Goal: Task Accomplishment & Management: Use online tool/utility

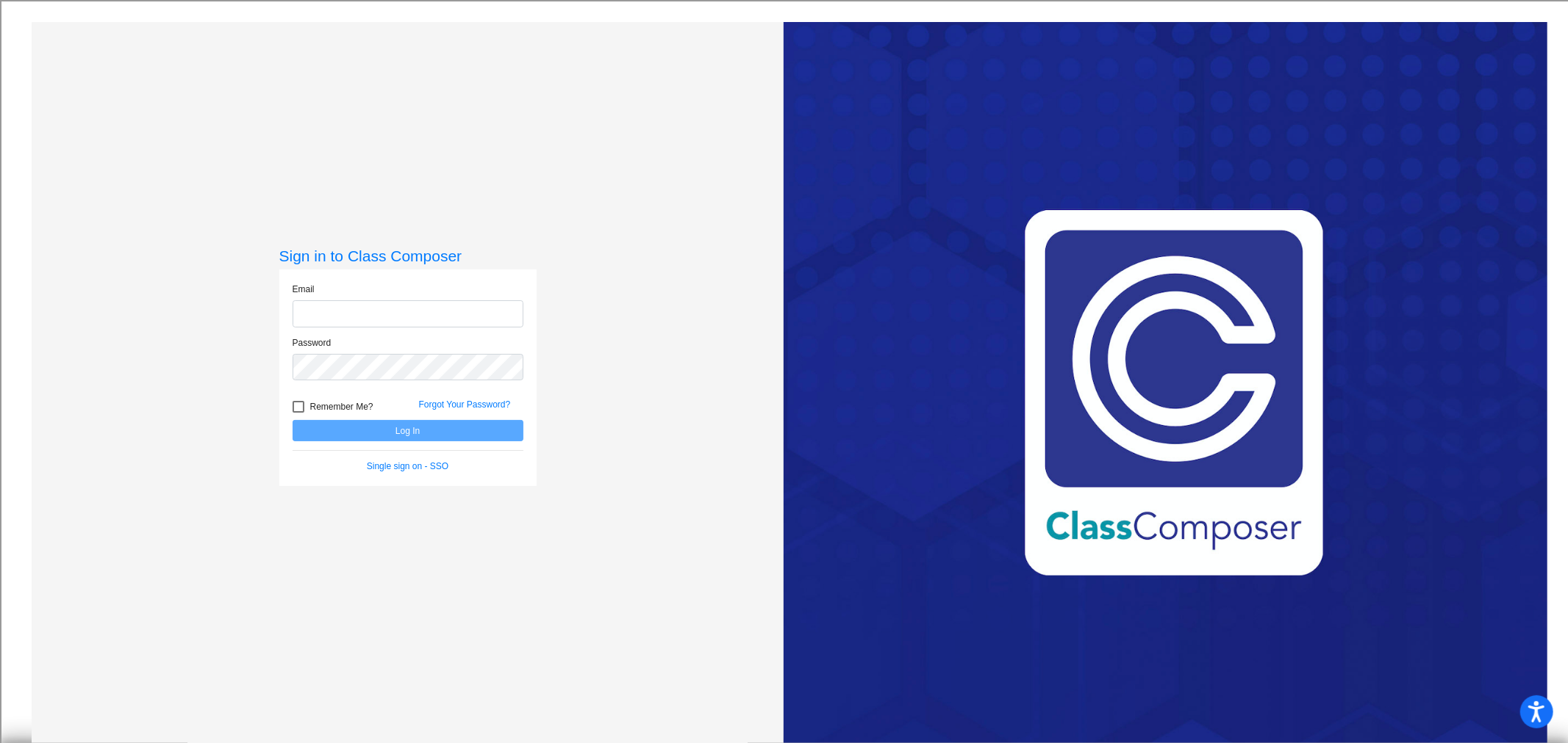
type input "[EMAIL_ADDRESS][DOMAIN_NAME]"
click at [419, 427] on button "Log In" at bounding box center [407, 431] width 231 height 21
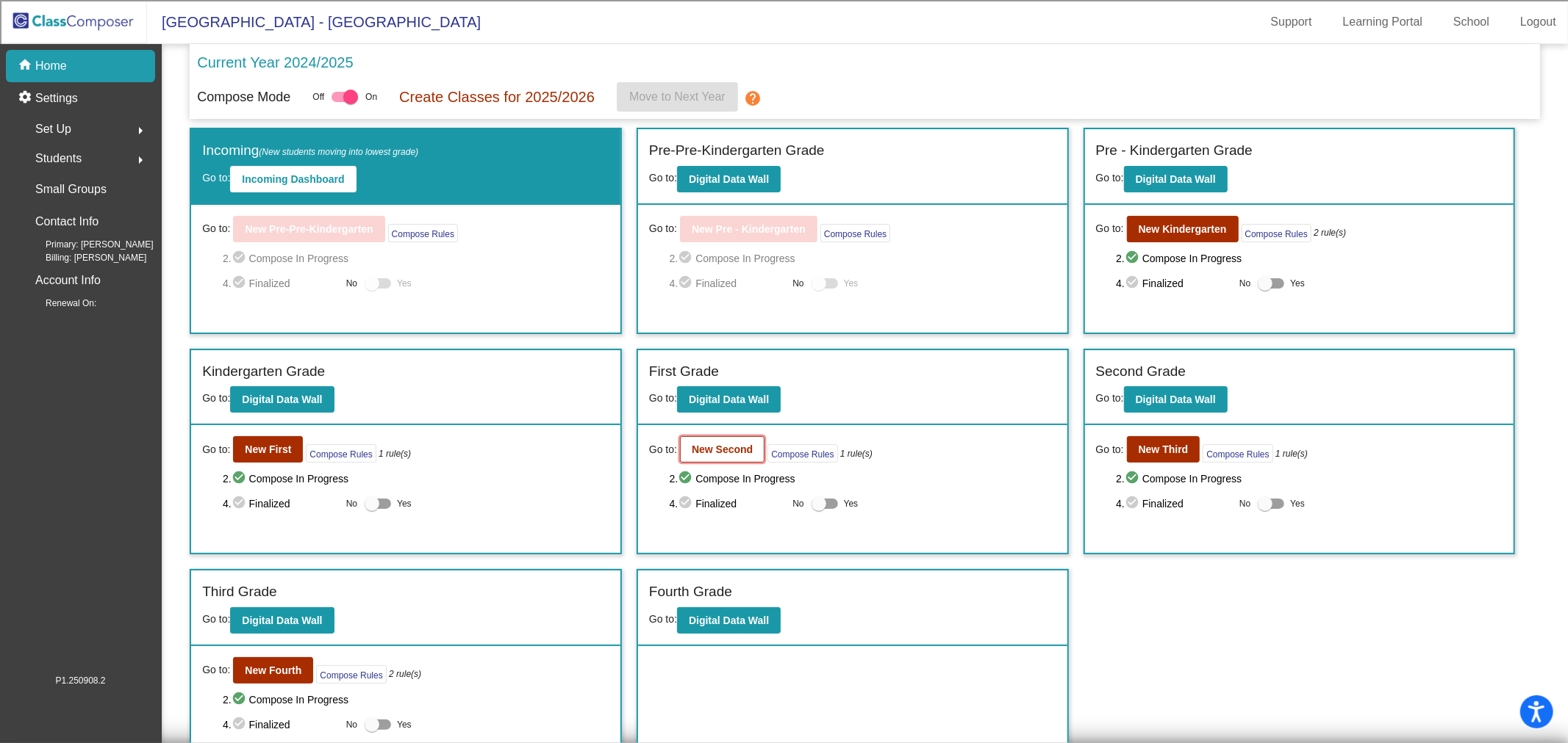
click at [730, 458] on button "New Second" at bounding box center [722, 449] width 85 height 26
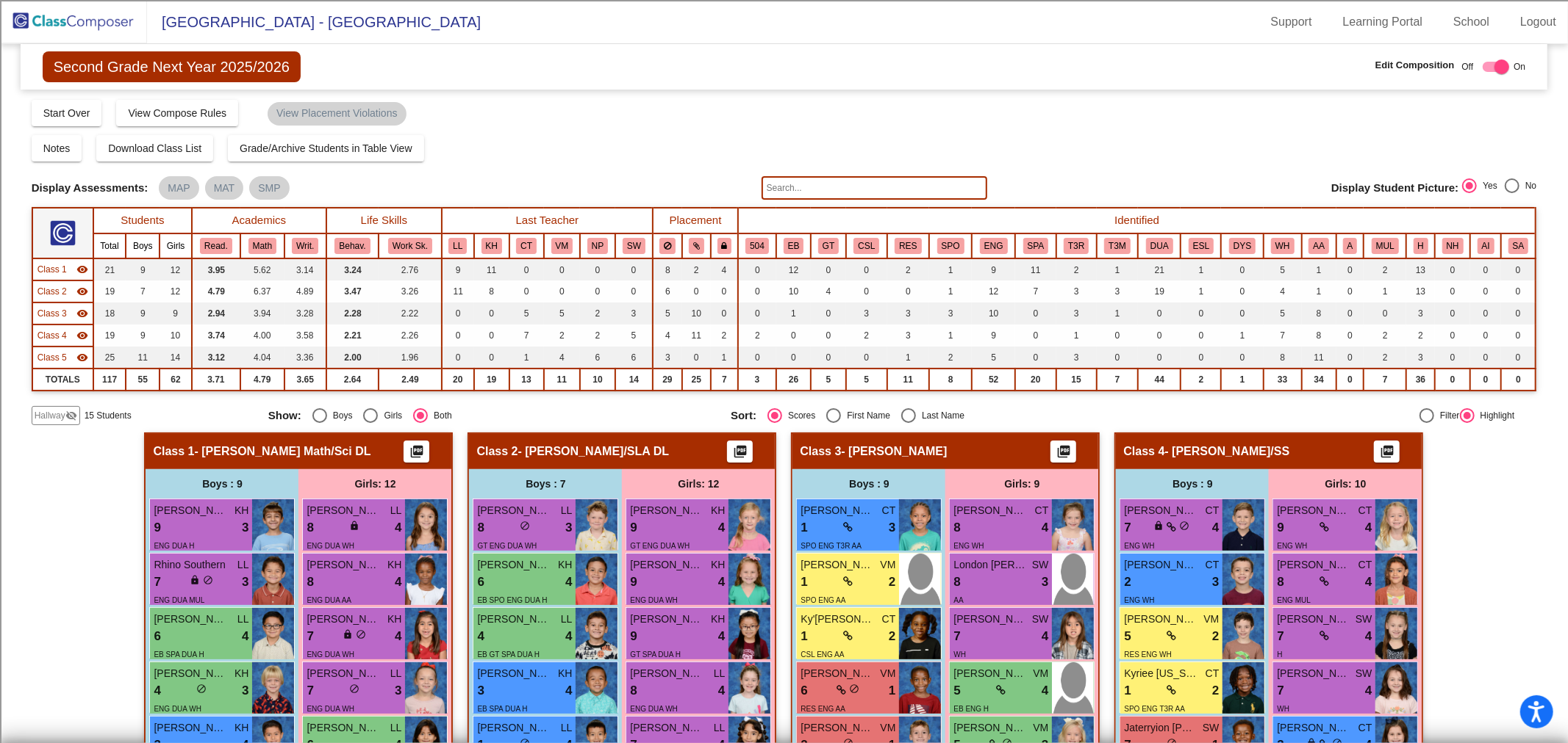
click at [59, 271] on span "Class 1" at bounding box center [53, 270] width 30 height 13
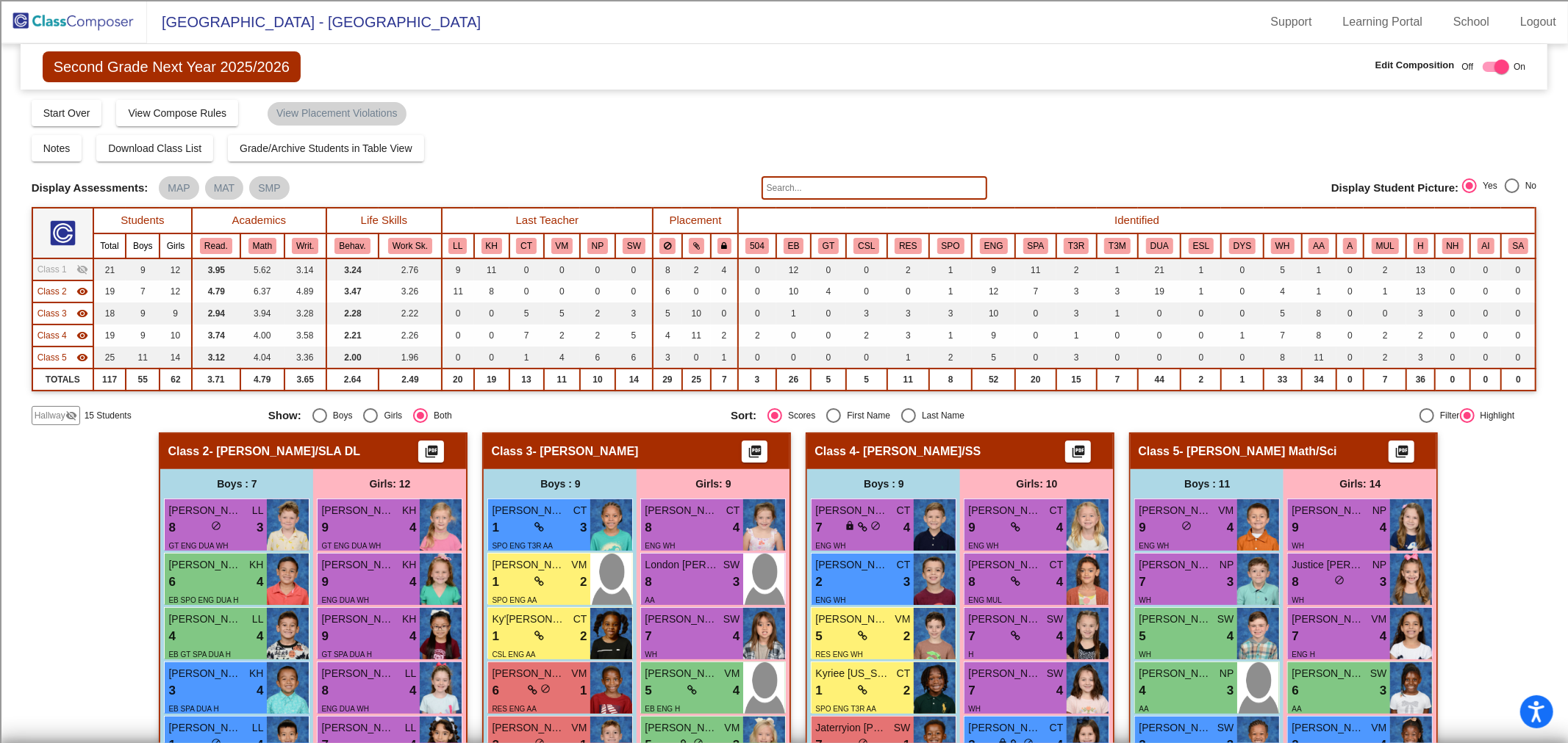
click at [57, 292] on span "Class 2" at bounding box center [53, 292] width 30 height 13
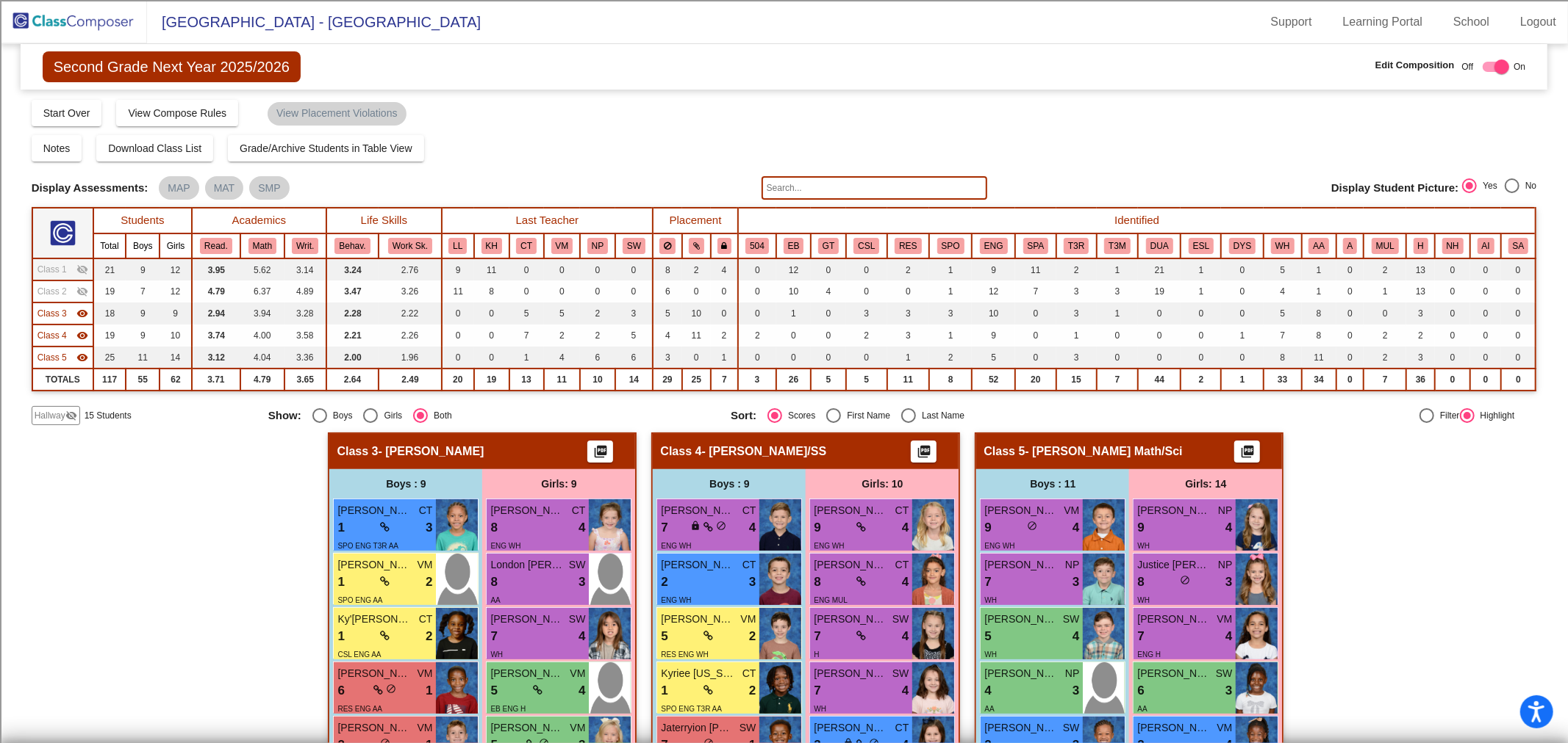
click at [60, 311] on span "Class 3" at bounding box center [53, 313] width 30 height 13
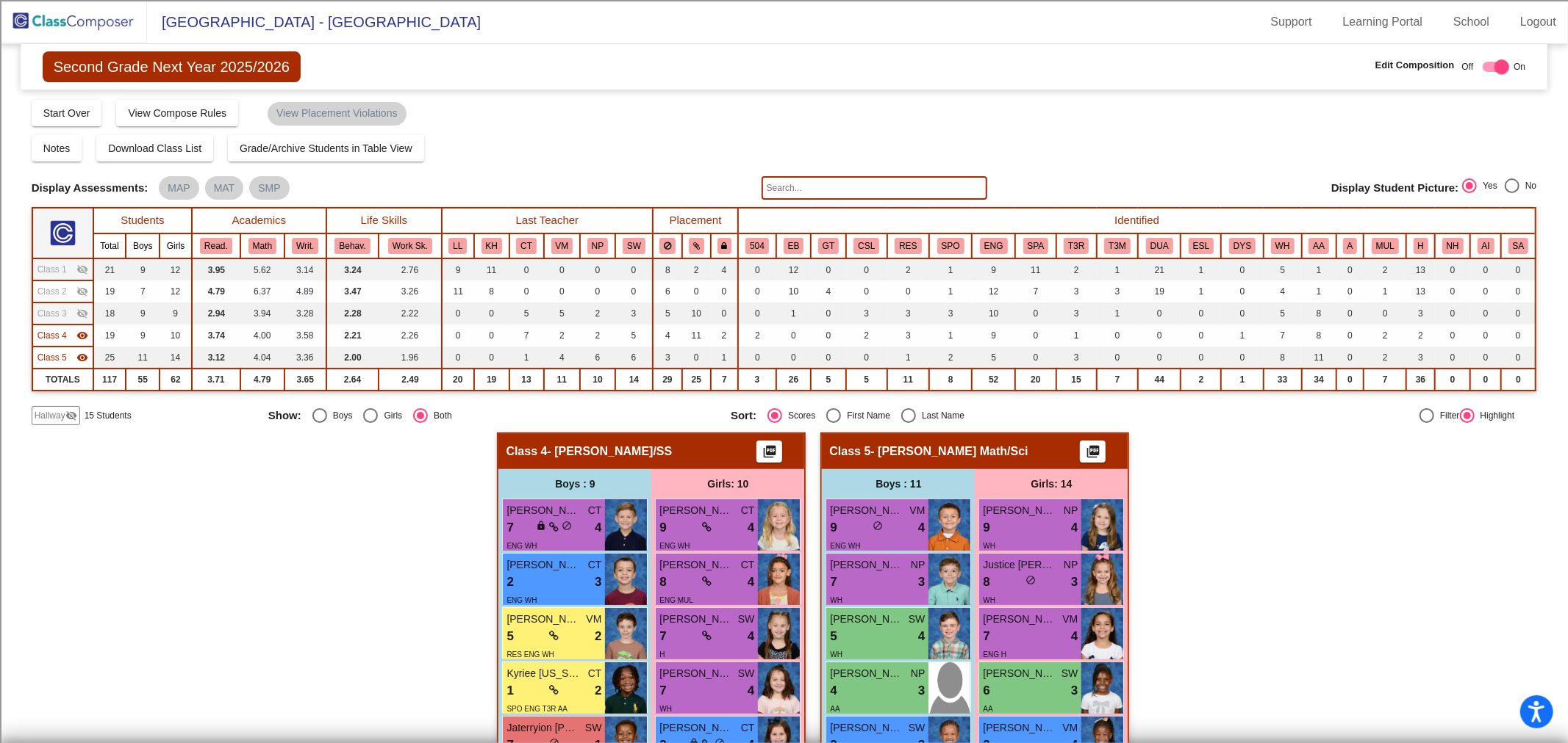
click at [56, 414] on span "Hallway" at bounding box center [50, 416] width 31 height 13
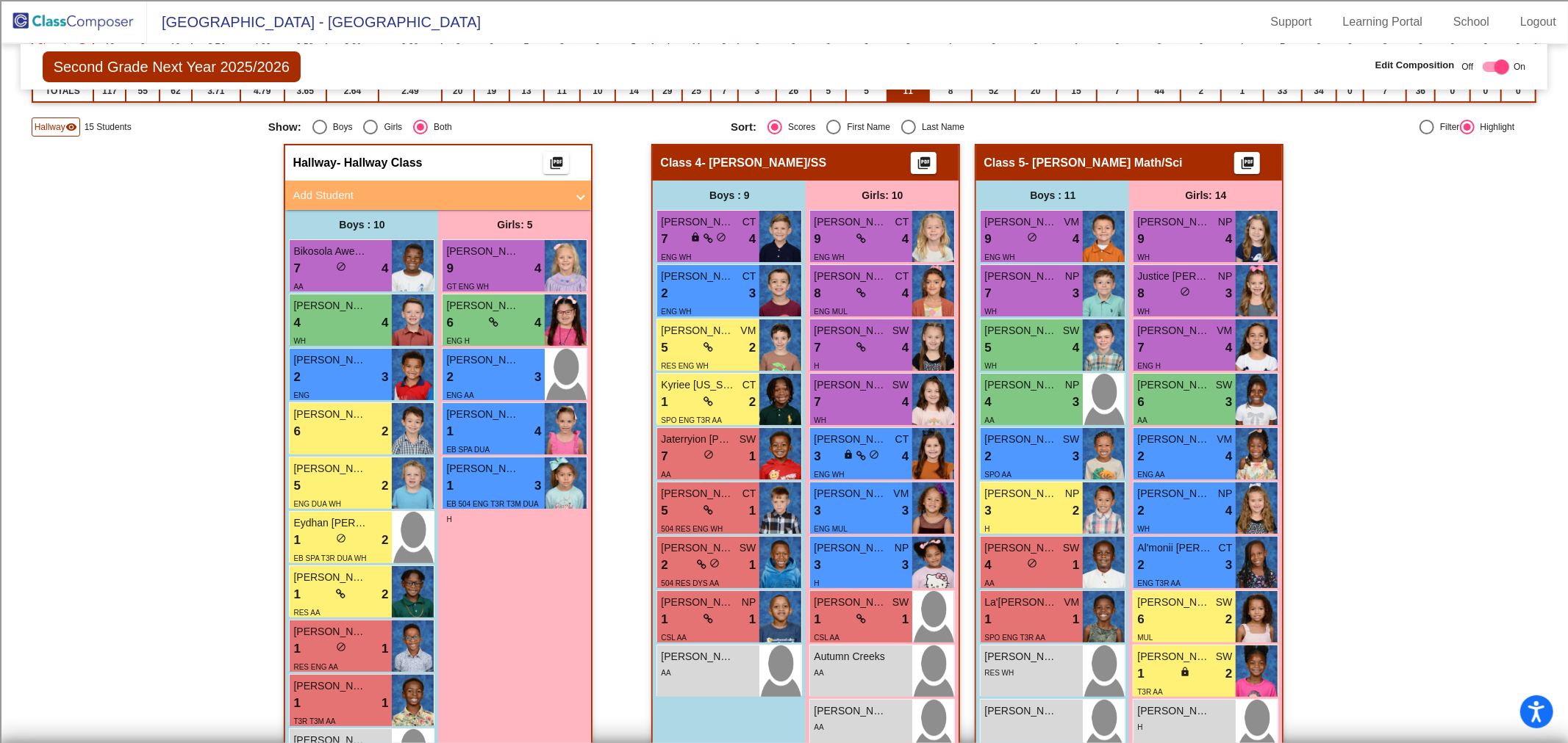
scroll to position [81, 0]
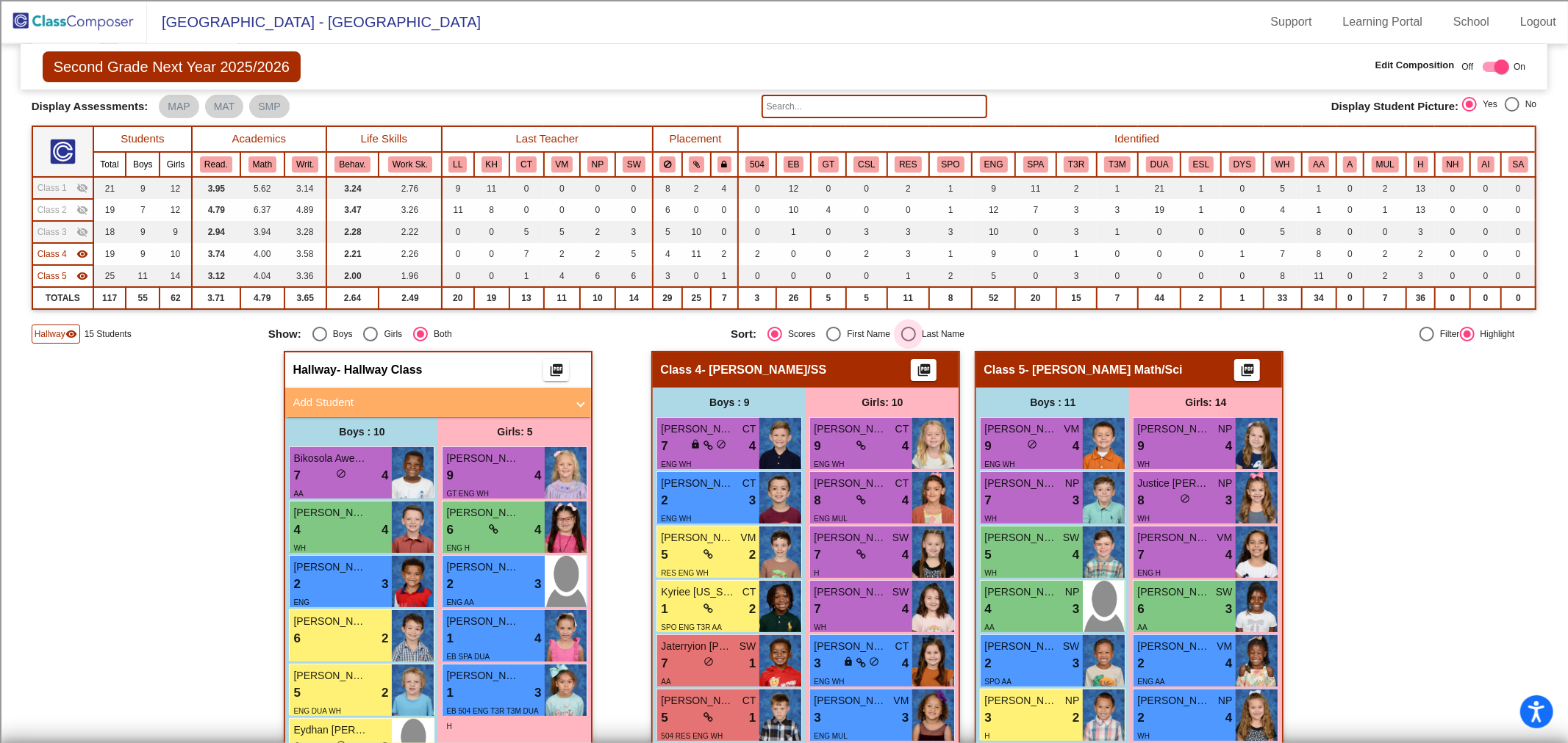
click at [901, 328] on div "Select an option" at bounding box center [908, 335] width 15 height 15
click at [907, 341] on input "Last Name" at bounding box center [907, 341] width 1 height 1
radio input "true"
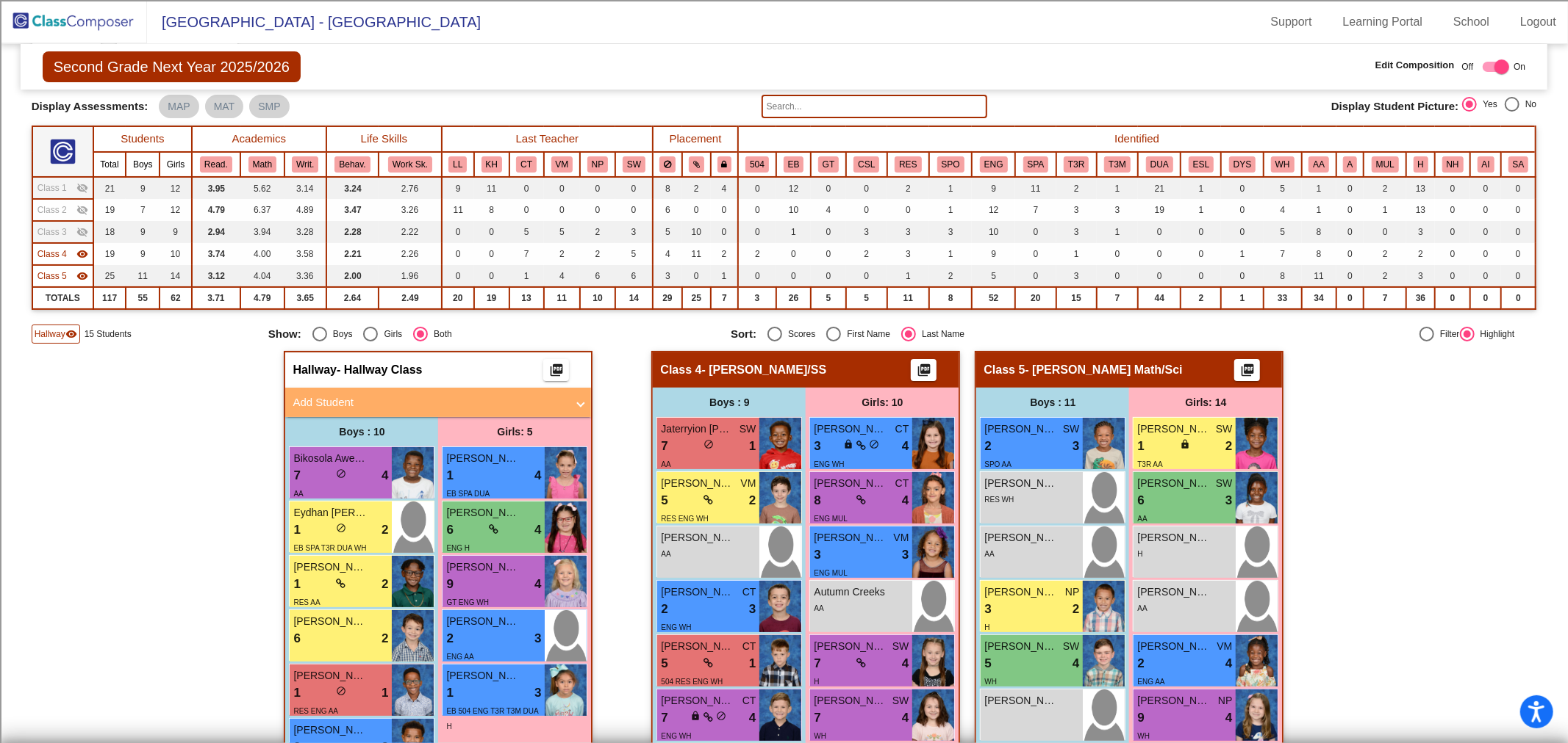
click at [49, 229] on span "Class 3" at bounding box center [53, 232] width 30 height 13
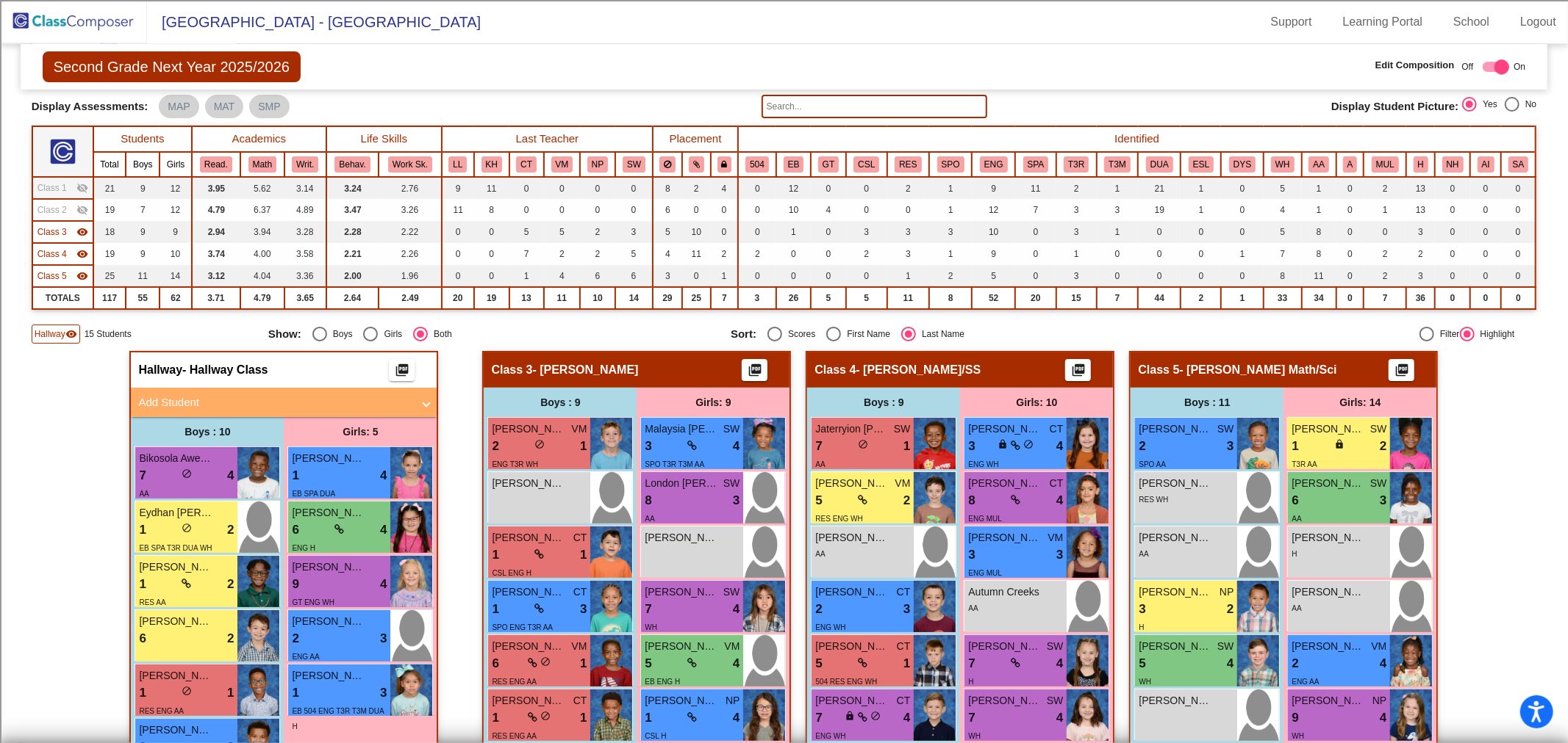
click at [53, 208] on span "Class 2" at bounding box center [53, 210] width 30 height 13
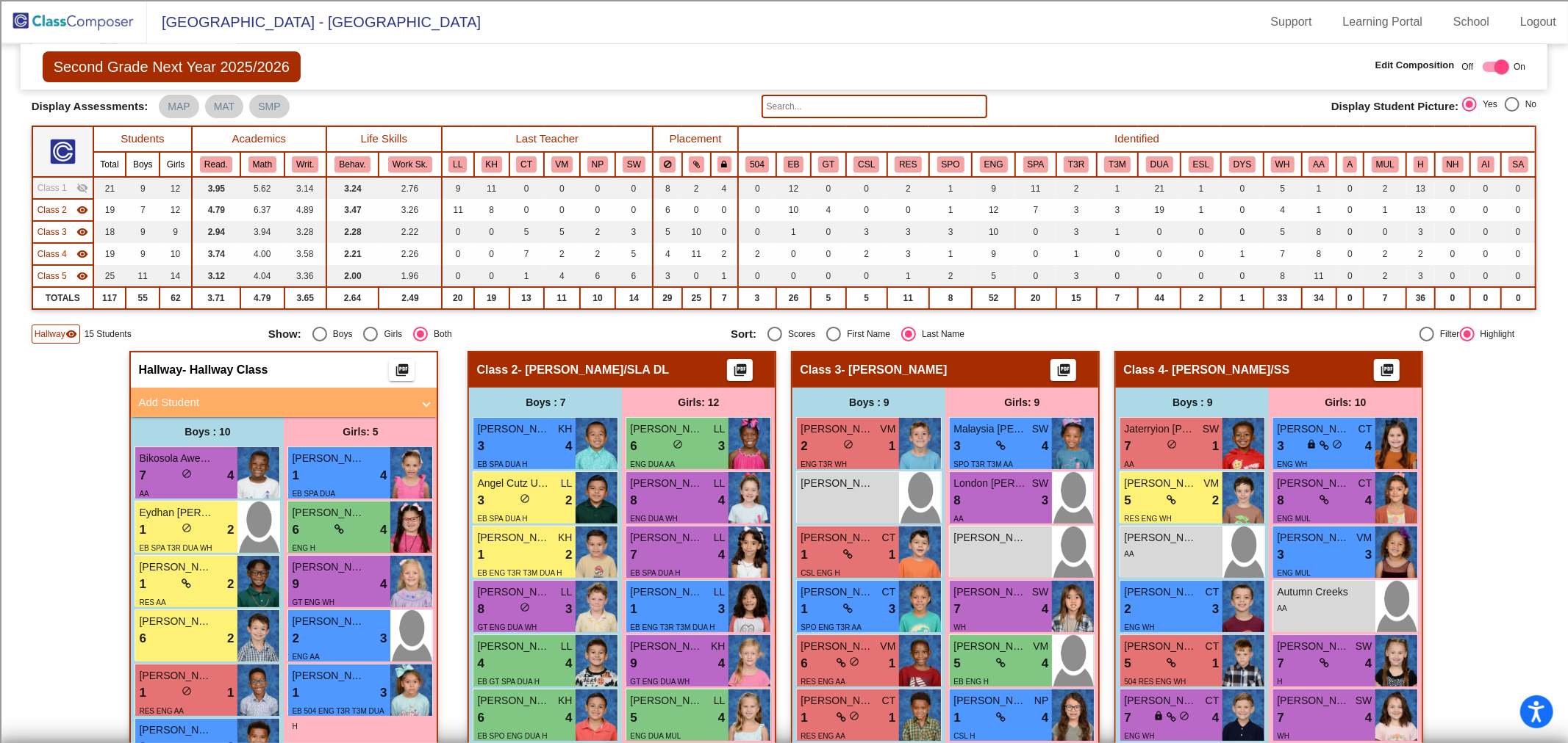
click at [56, 184] on span "Class 1" at bounding box center [53, 188] width 30 height 13
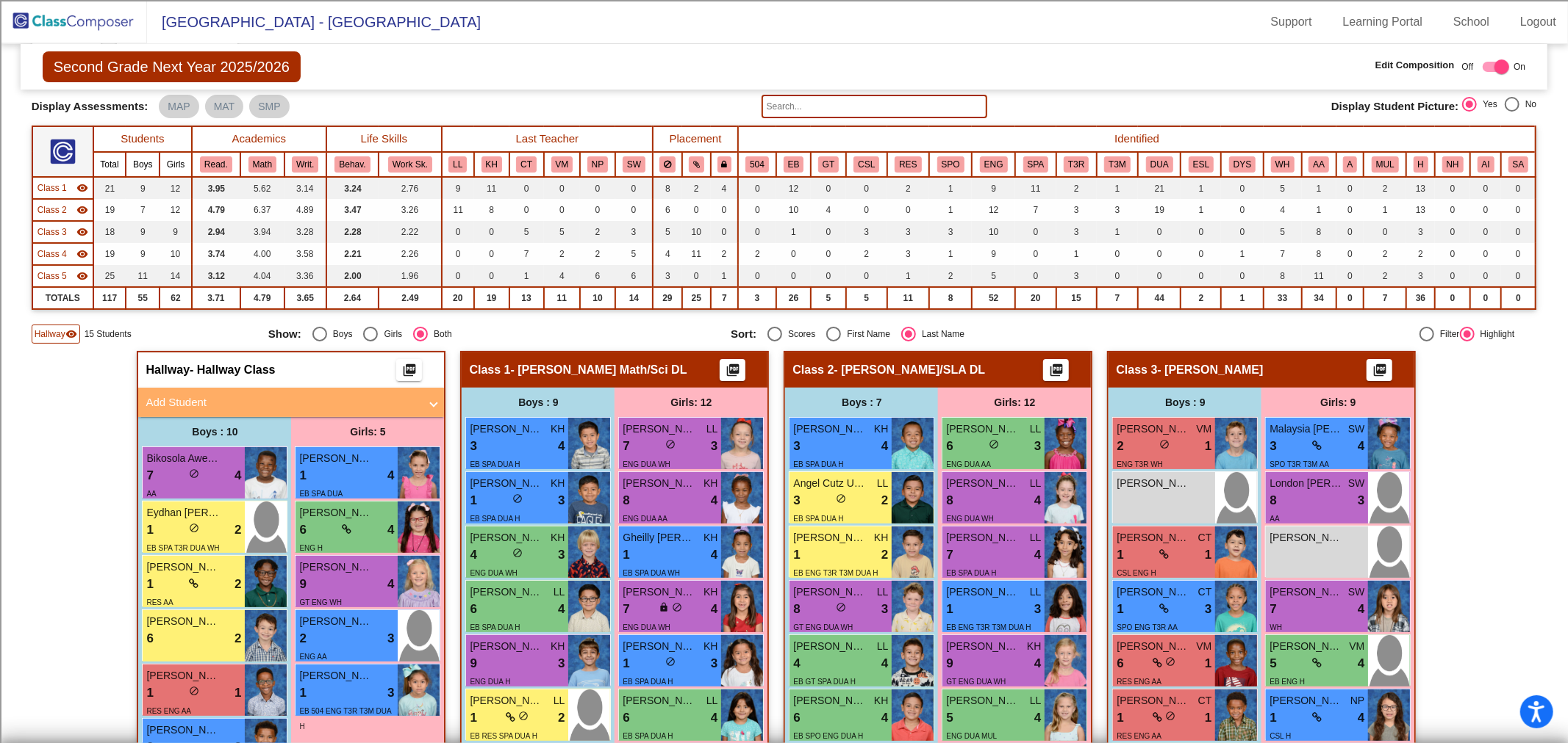
click at [797, 109] on input "text" at bounding box center [874, 107] width 226 height 24
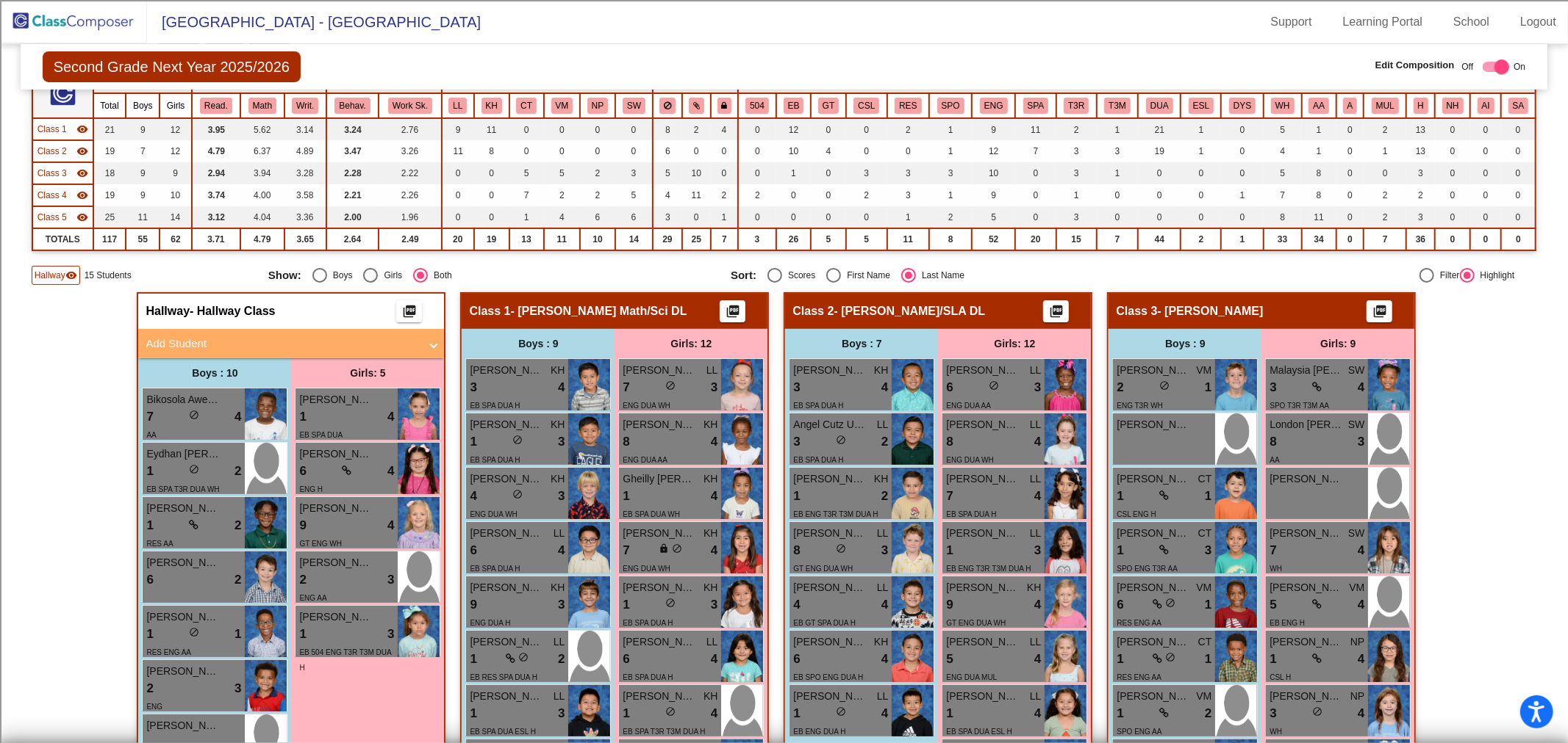
scroll to position [52, 0]
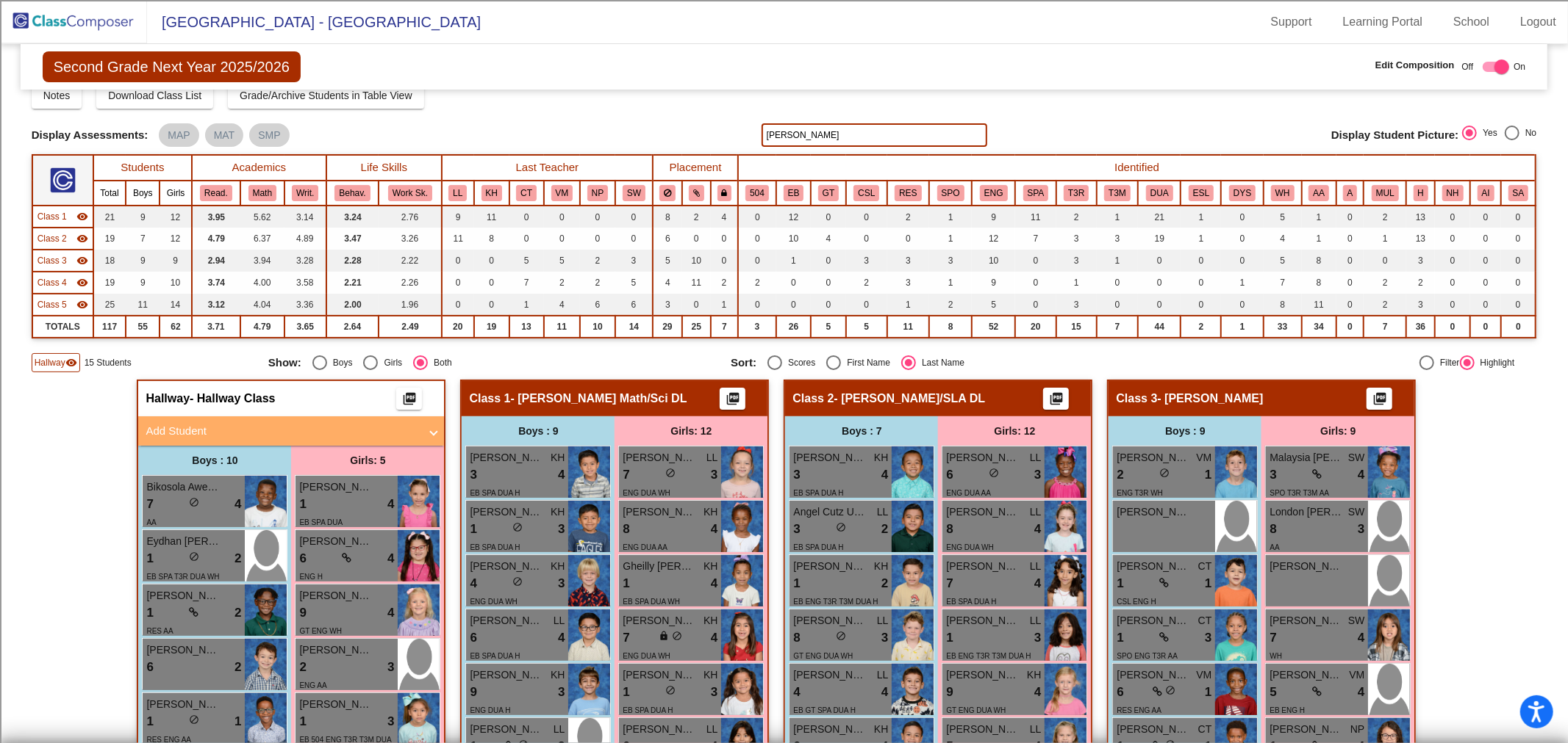
click at [872, 142] on input "[PERSON_NAME]" at bounding box center [874, 134] width 226 height 24
type input "r"
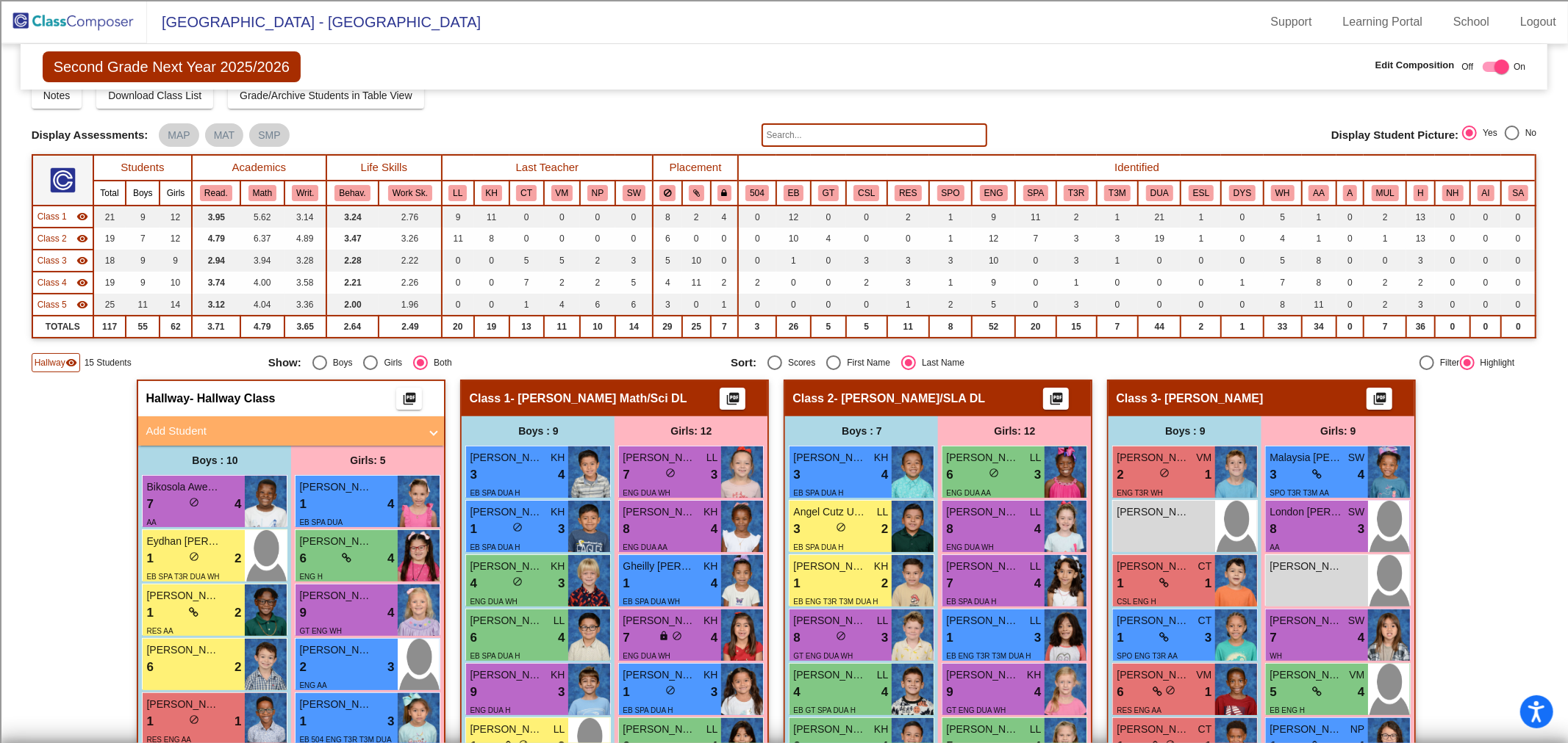
click at [47, 214] on span "Class 1" at bounding box center [53, 217] width 30 height 13
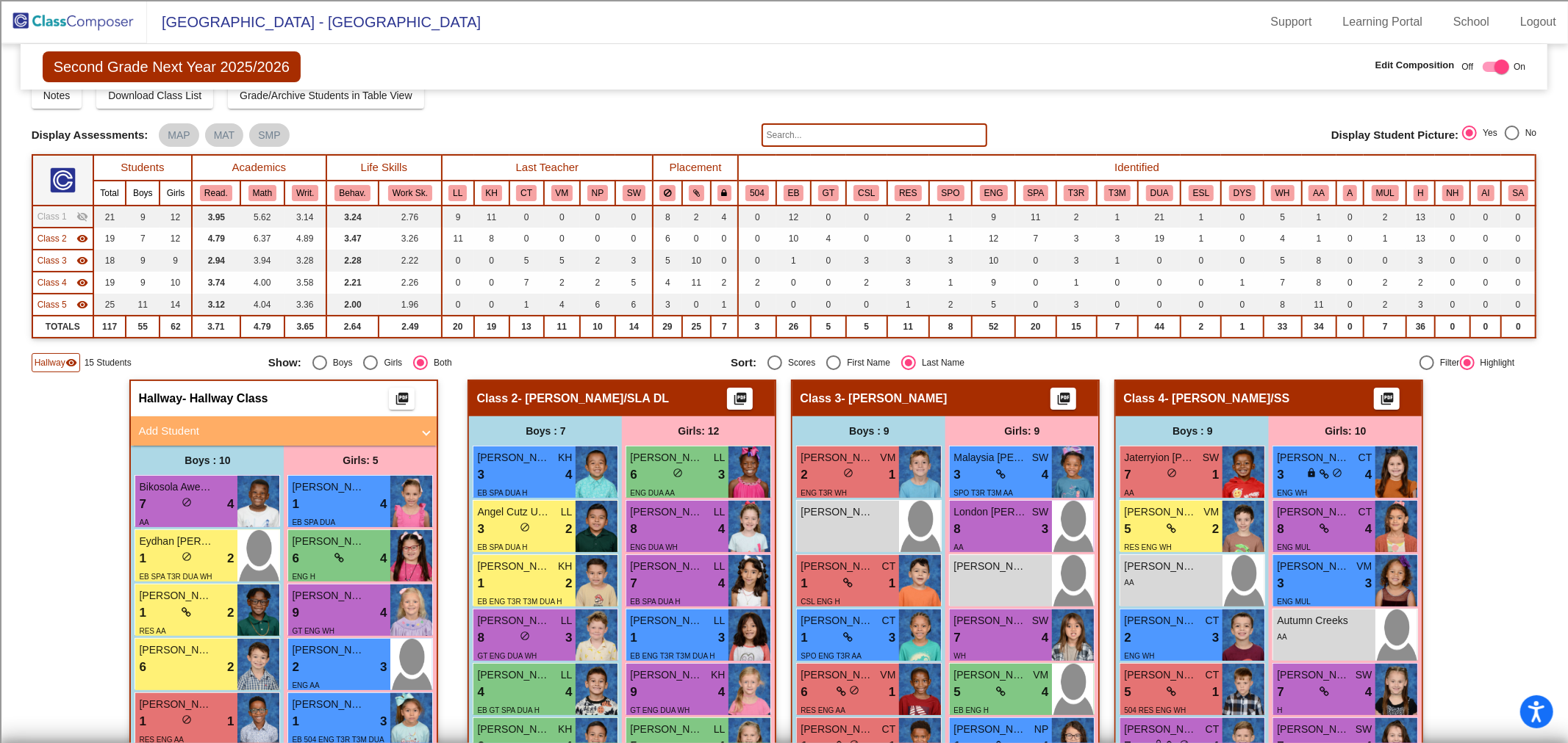
click at [53, 239] on span "Class 2" at bounding box center [53, 239] width 30 height 13
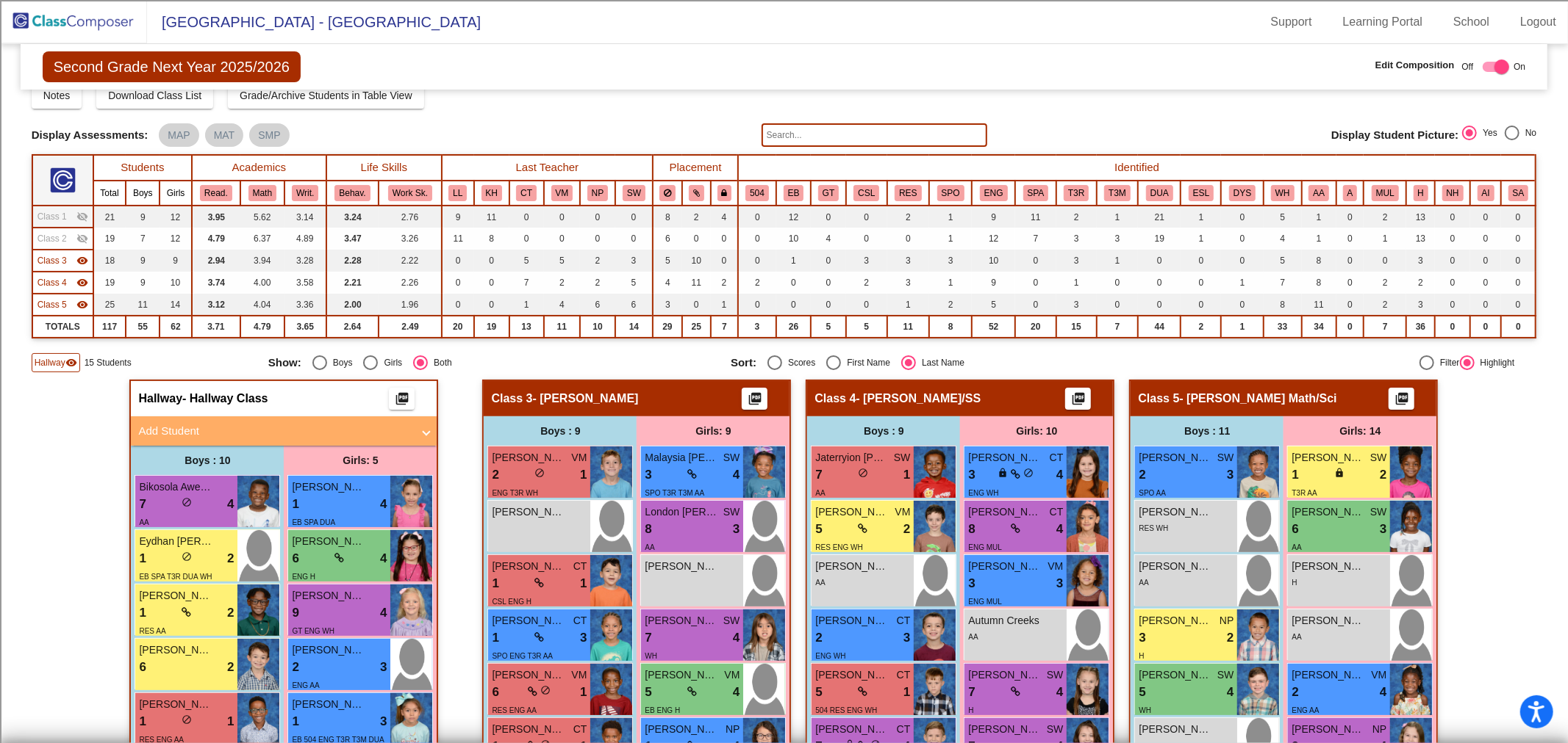
click at [53, 257] on span "Class 3" at bounding box center [53, 261] width 30 height 13
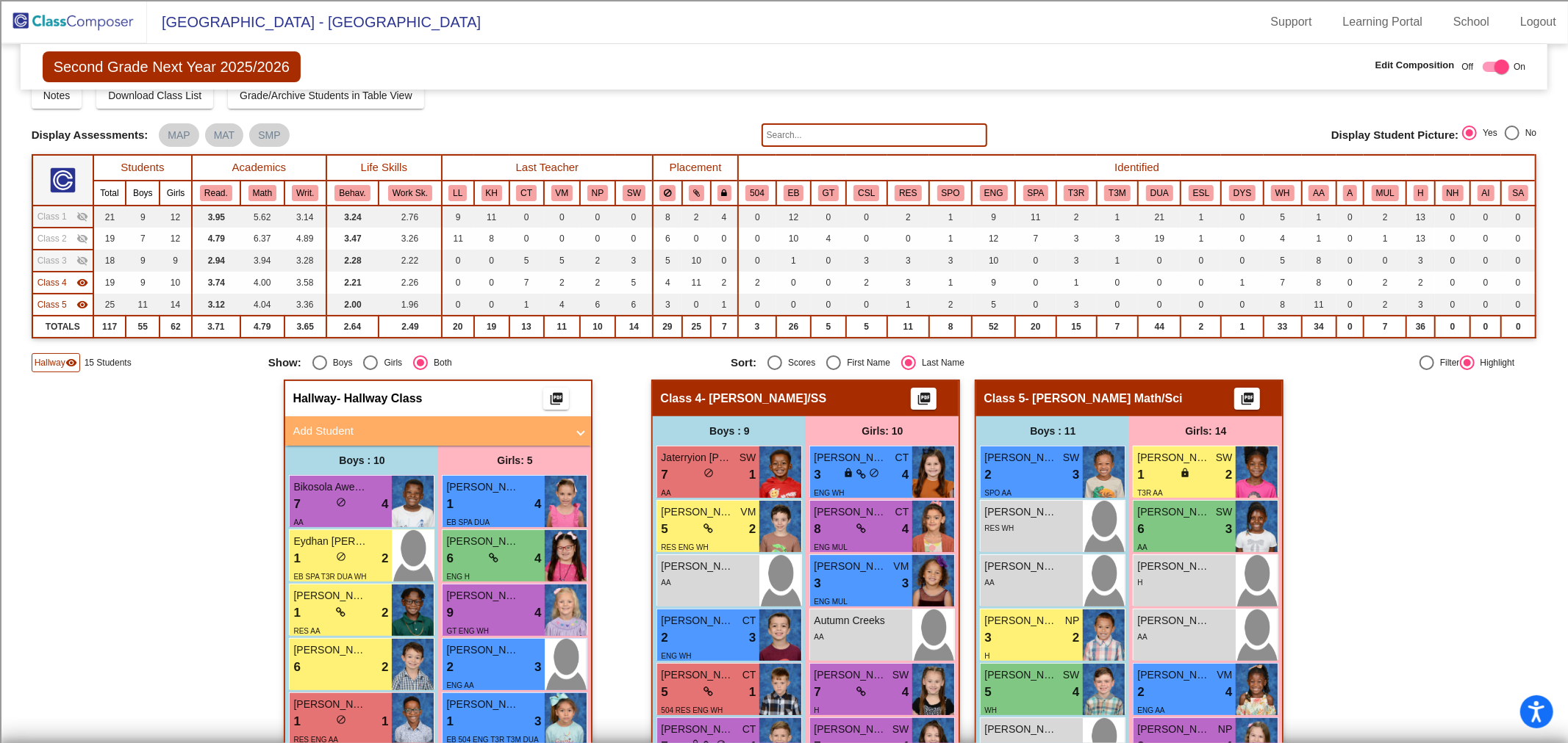
click at [49, 361] on span "Hallway" at bounding box center [50, 362] width 31 height 13
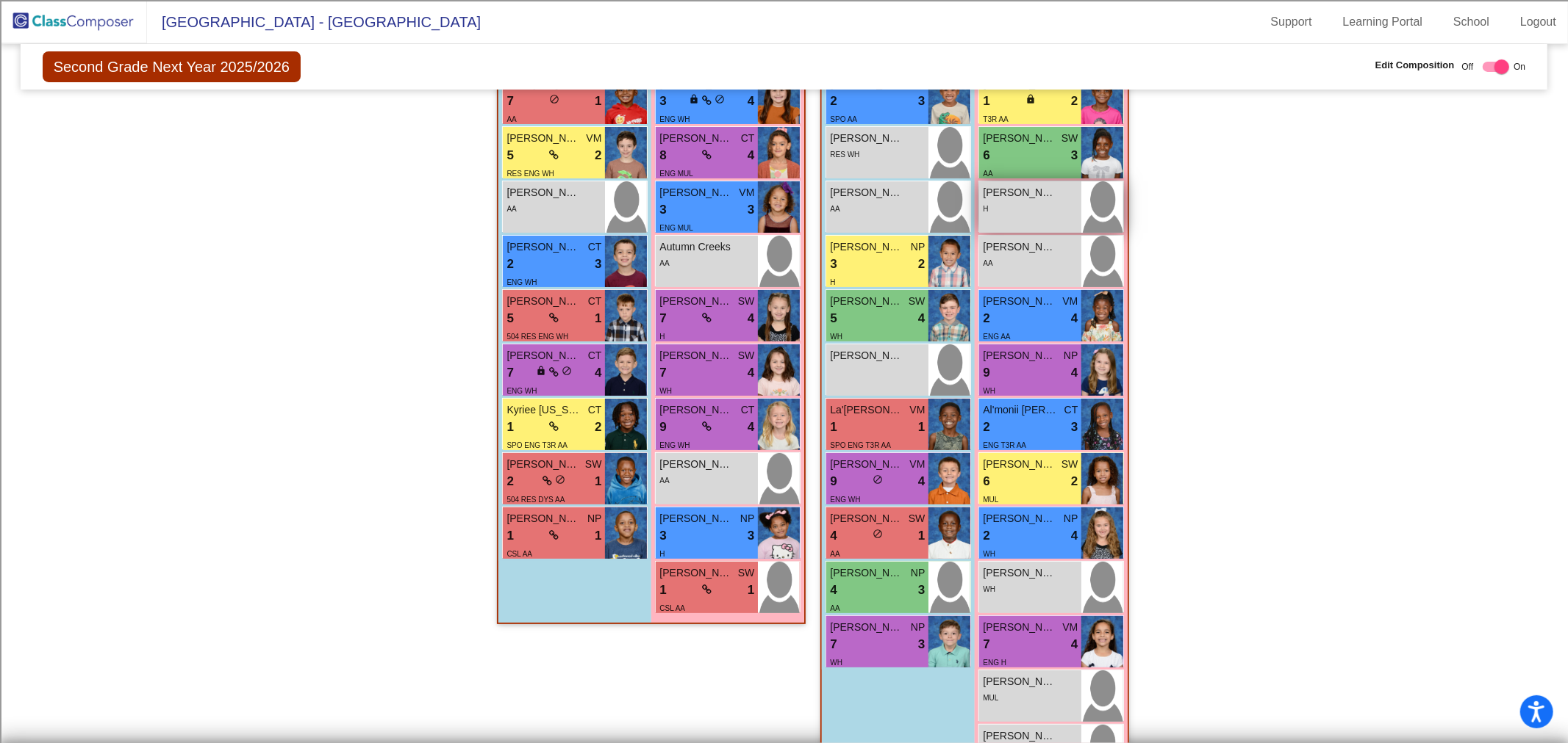
scroll to position [461, 0]
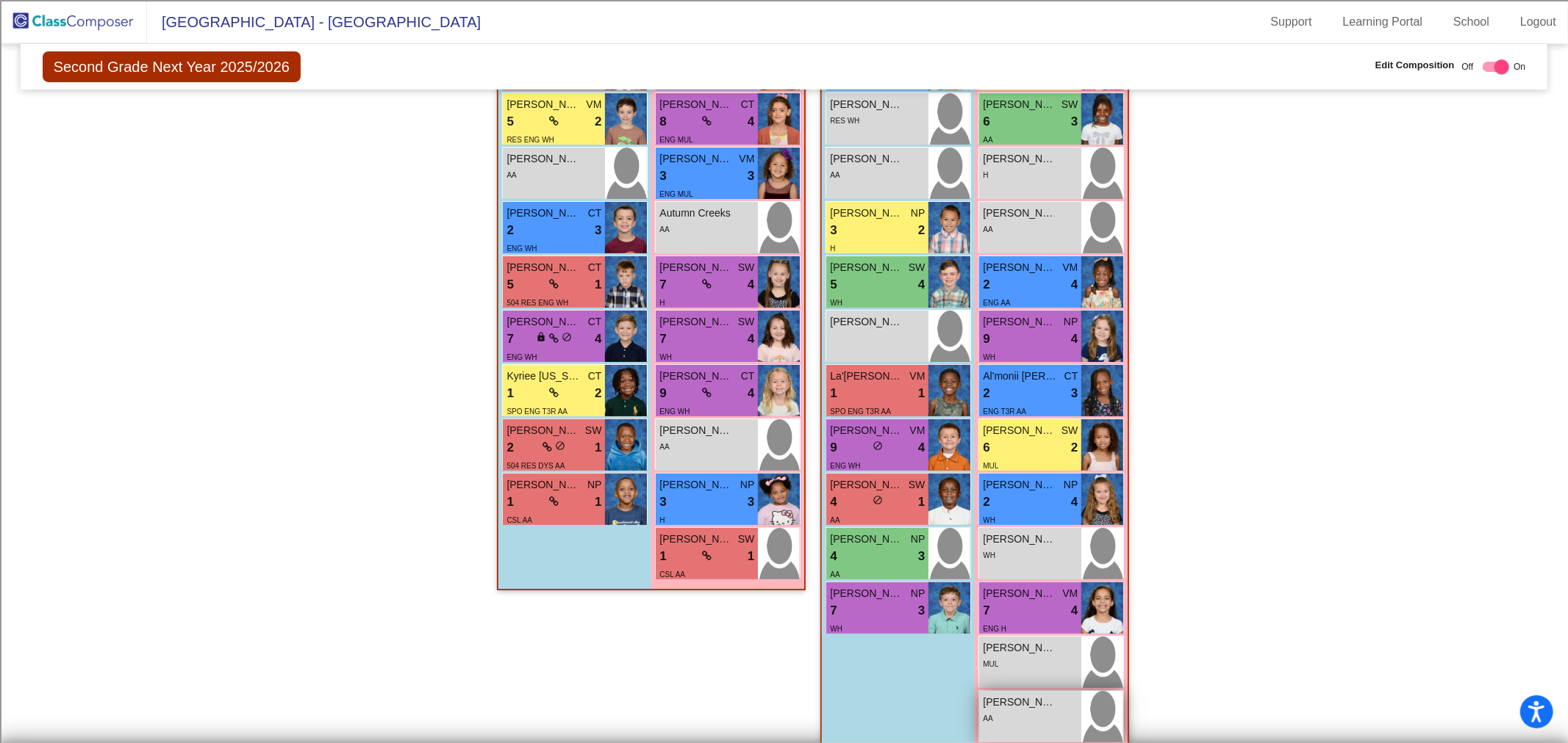
click at [1070, 724] on div "[PERSON_NAME] lock do_not_disturb_alt AA" at bounding box center [1030, 717] width 103 height 52
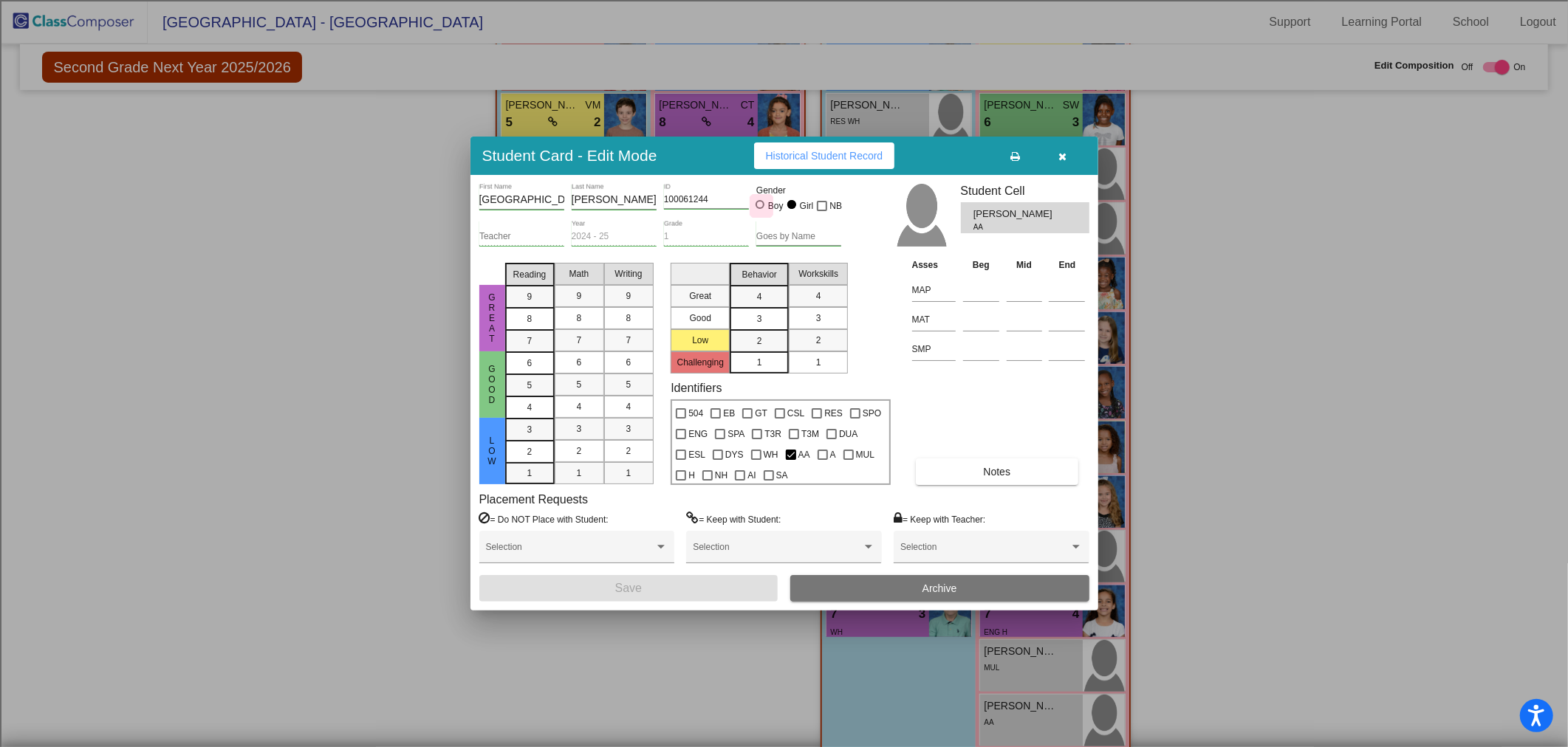
click at [761, 204] on div at bounding box center [759, 204] width 9 height 9
click at [761, 212] on input "Boy" at bounding box center [761, 212] width 1 height 1
radio input "true"
click at [632, 588] on span "Save" at bounding box center [628, 588] width 26 height 12
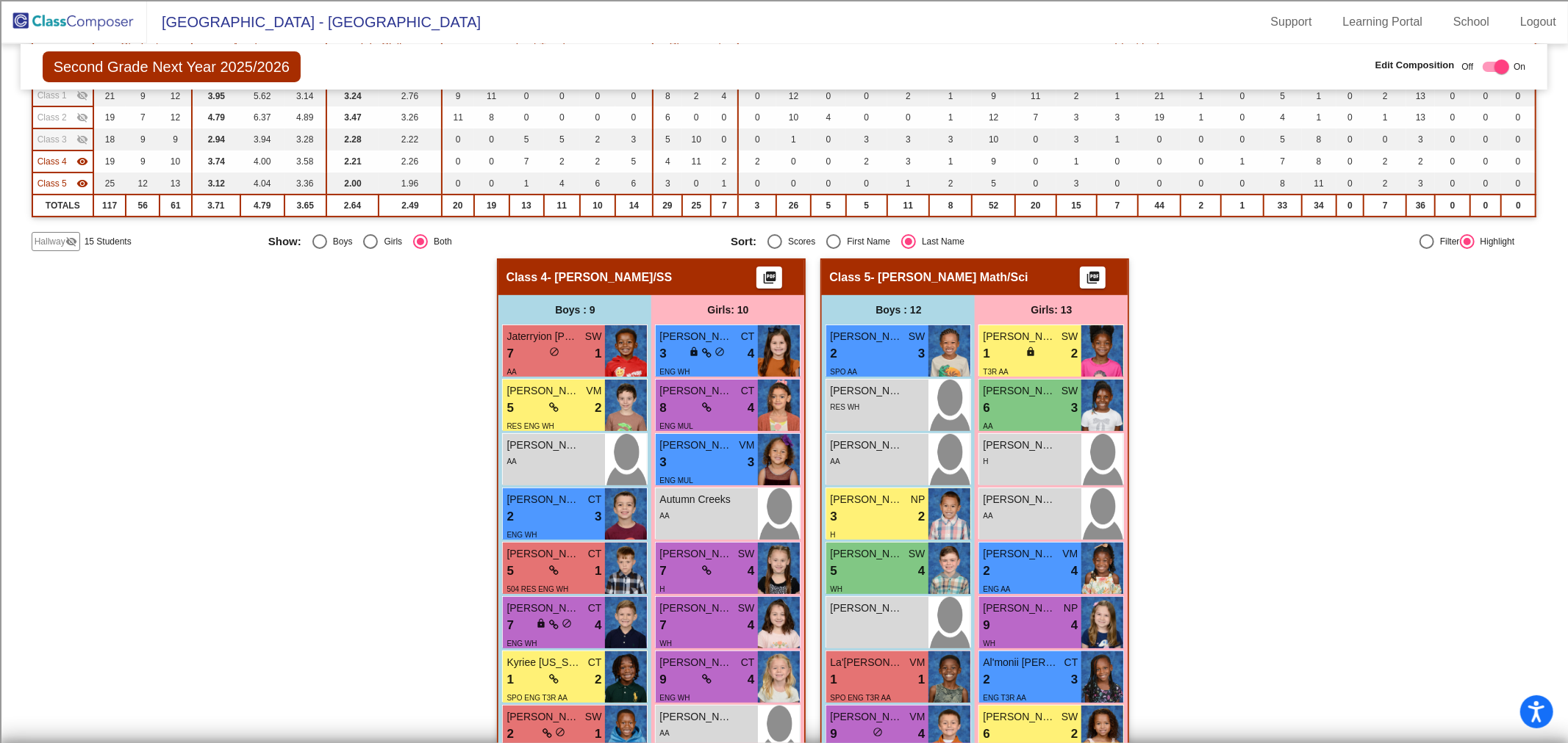
scroll to position [163, 0]
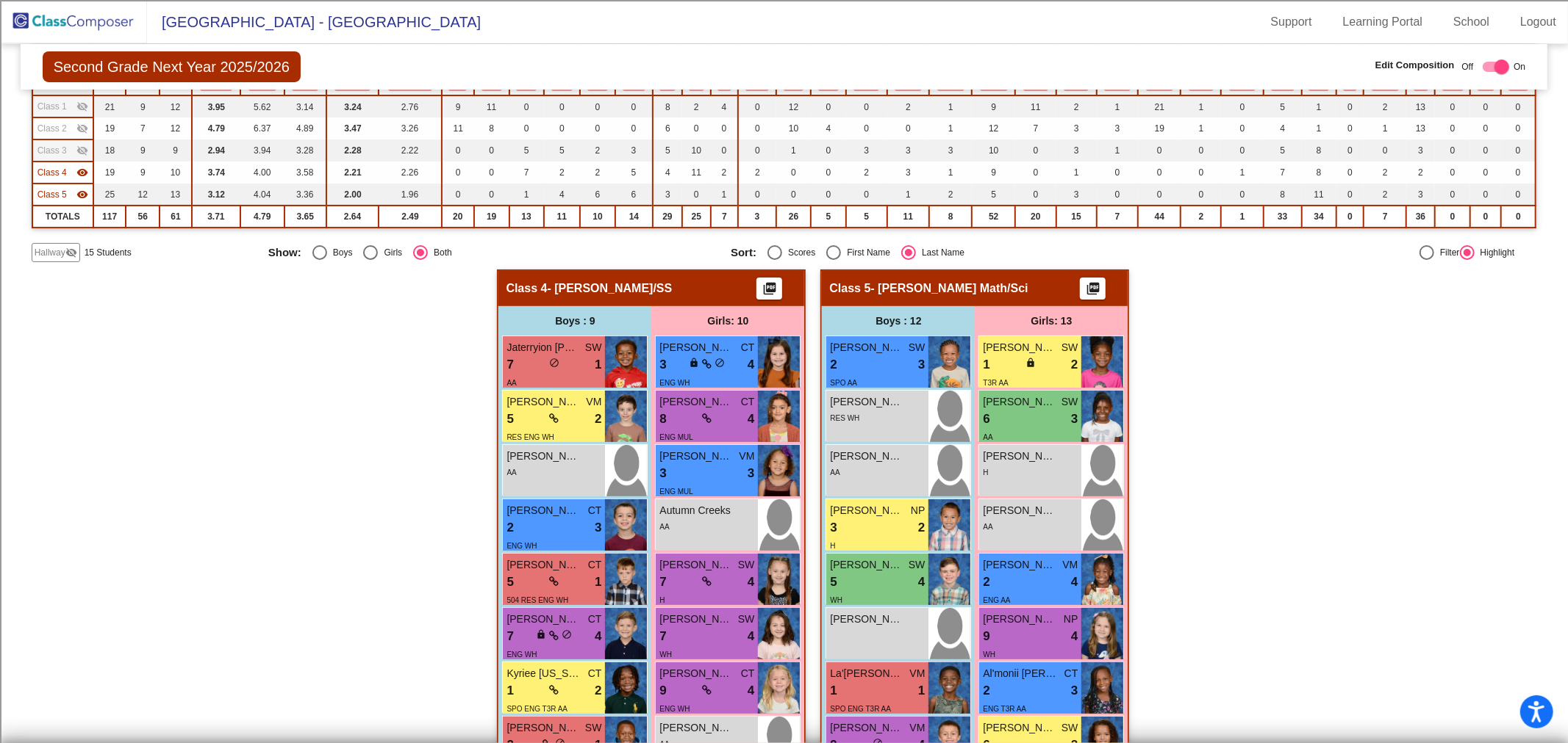
click at [69, 172] on div "Class 4 visibility" at bounding box center [63, 172] width 51 height 13
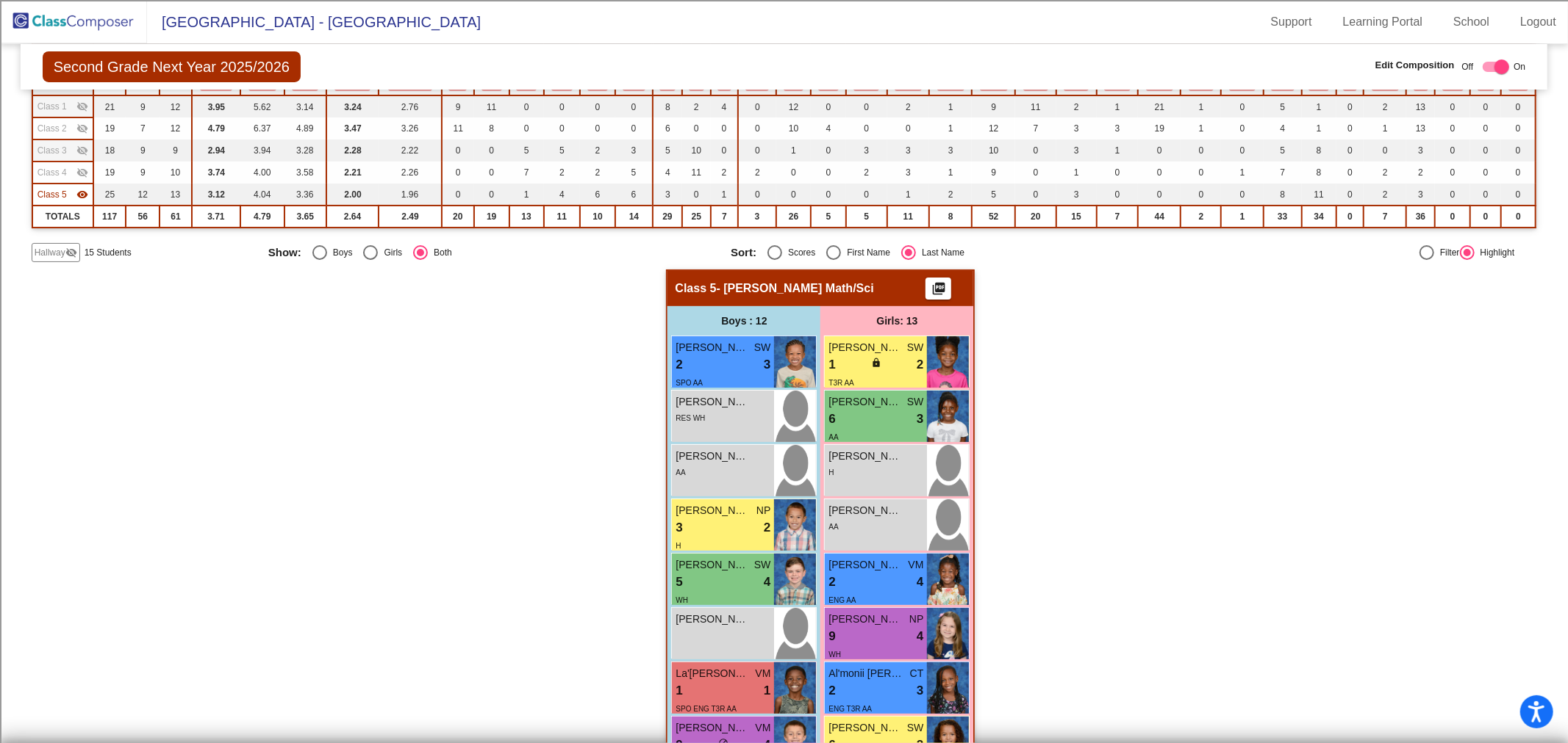
click at [60, 254] on span "Hallway" at bounding box center [50, 253] width 31 height 13
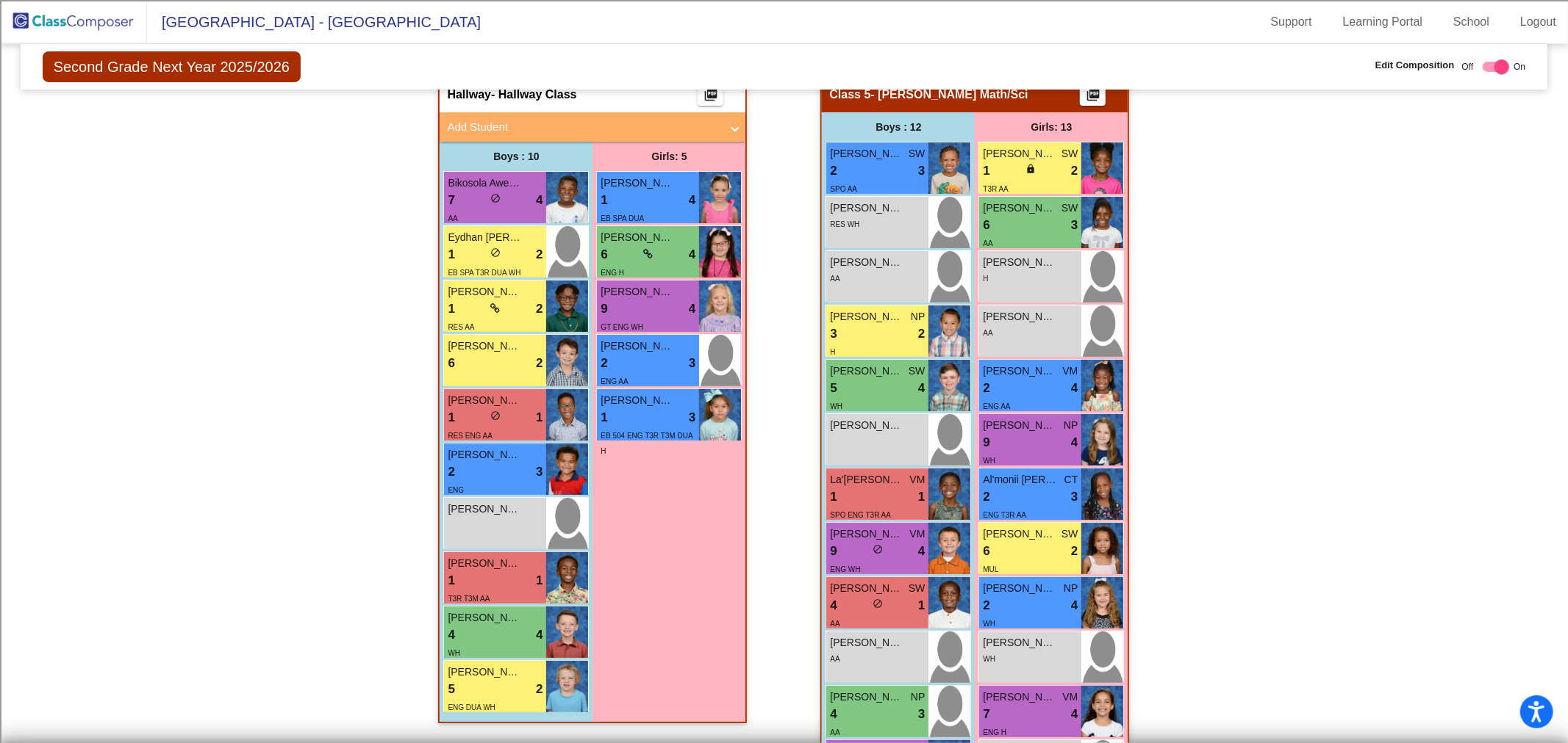
scroll to position [408, 0]
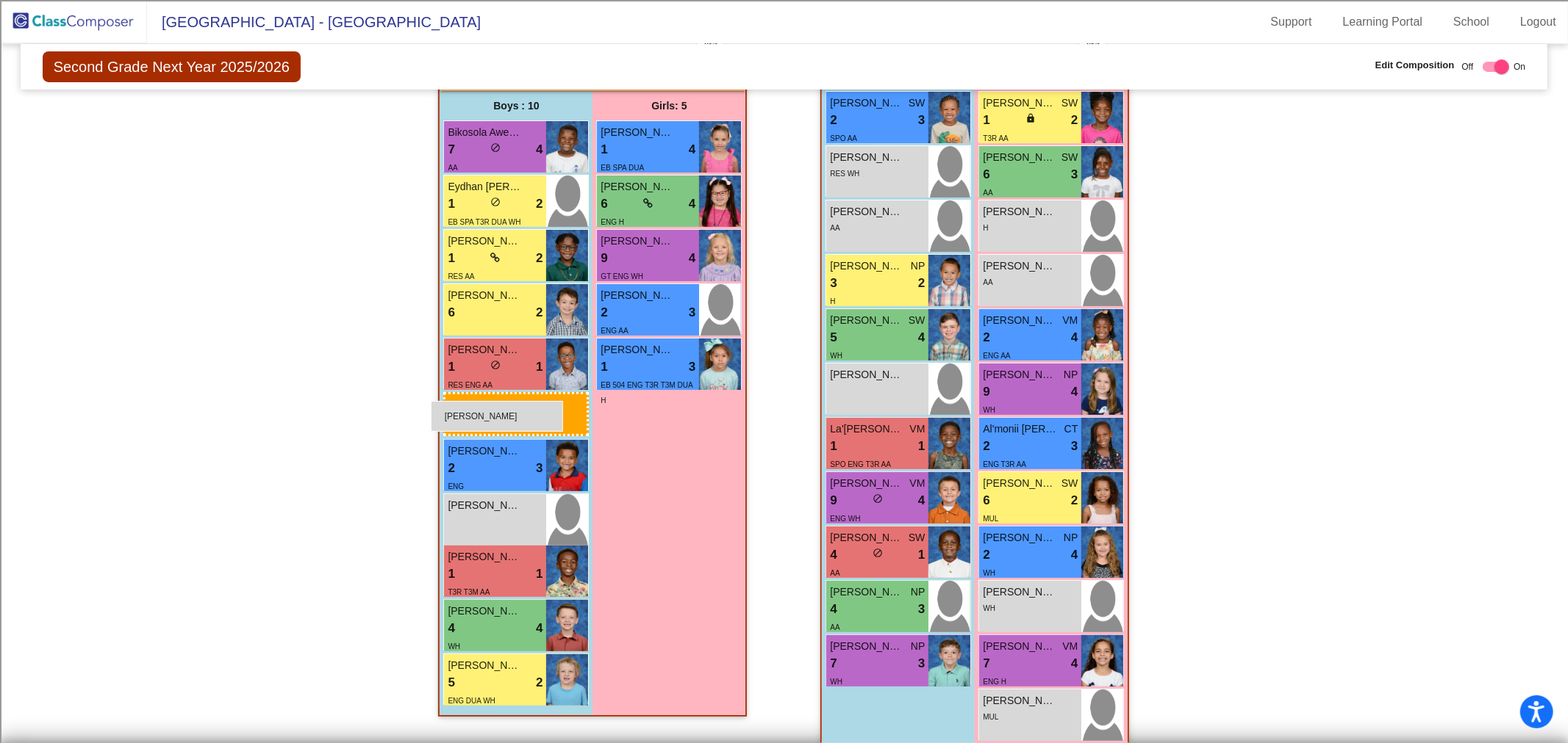
drag, startPoint x: 860, startPoint y: 600, endPoint x: 431, endPoint y: 401, distance: 472.9
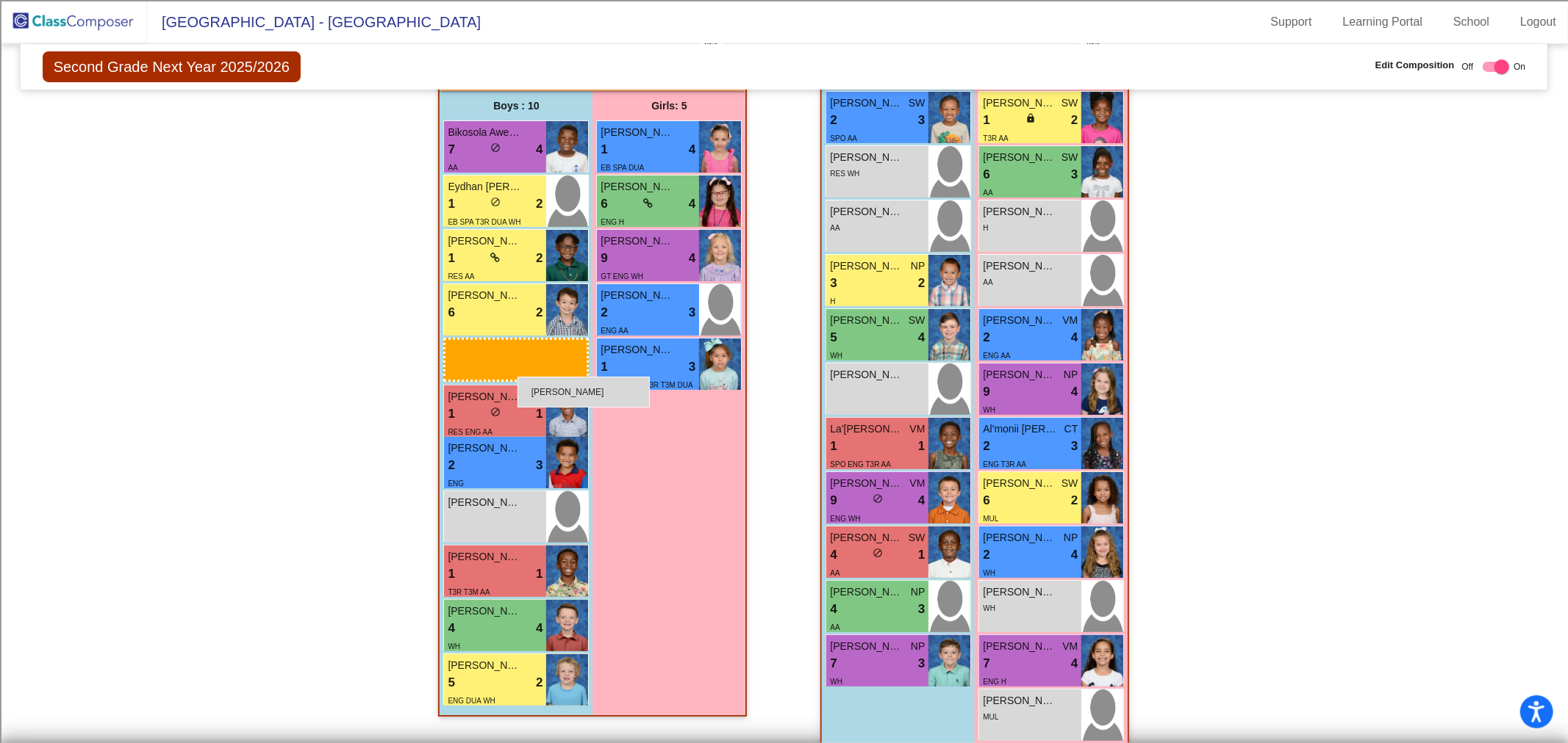
drag, startPoint x: 875, startPoint y: 610, endPoint x: 518, endPoint y: 376, distance: 426.9
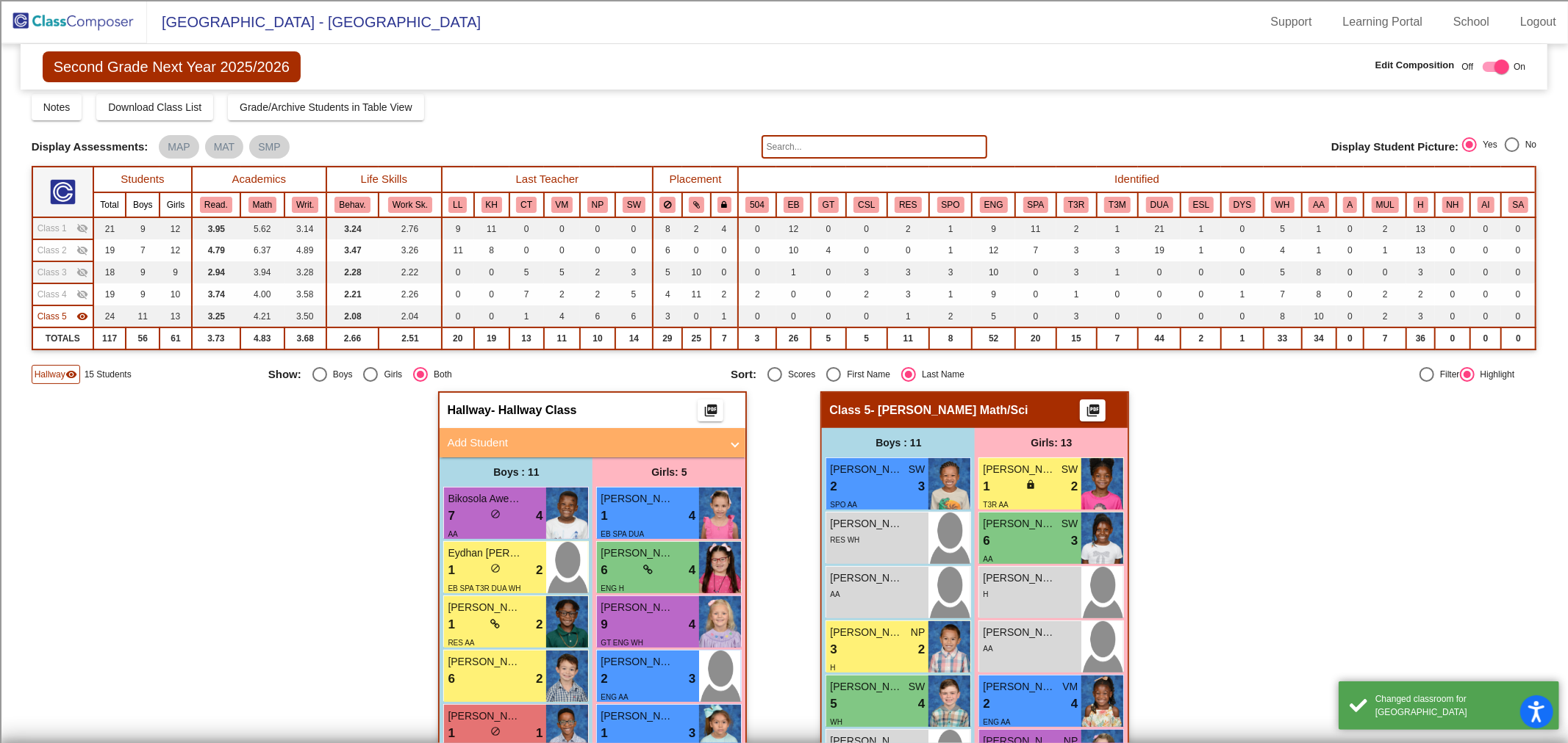
scroll to position [0, 0]
